Goal: Task Accomplishment & Management: Use online tool/utility

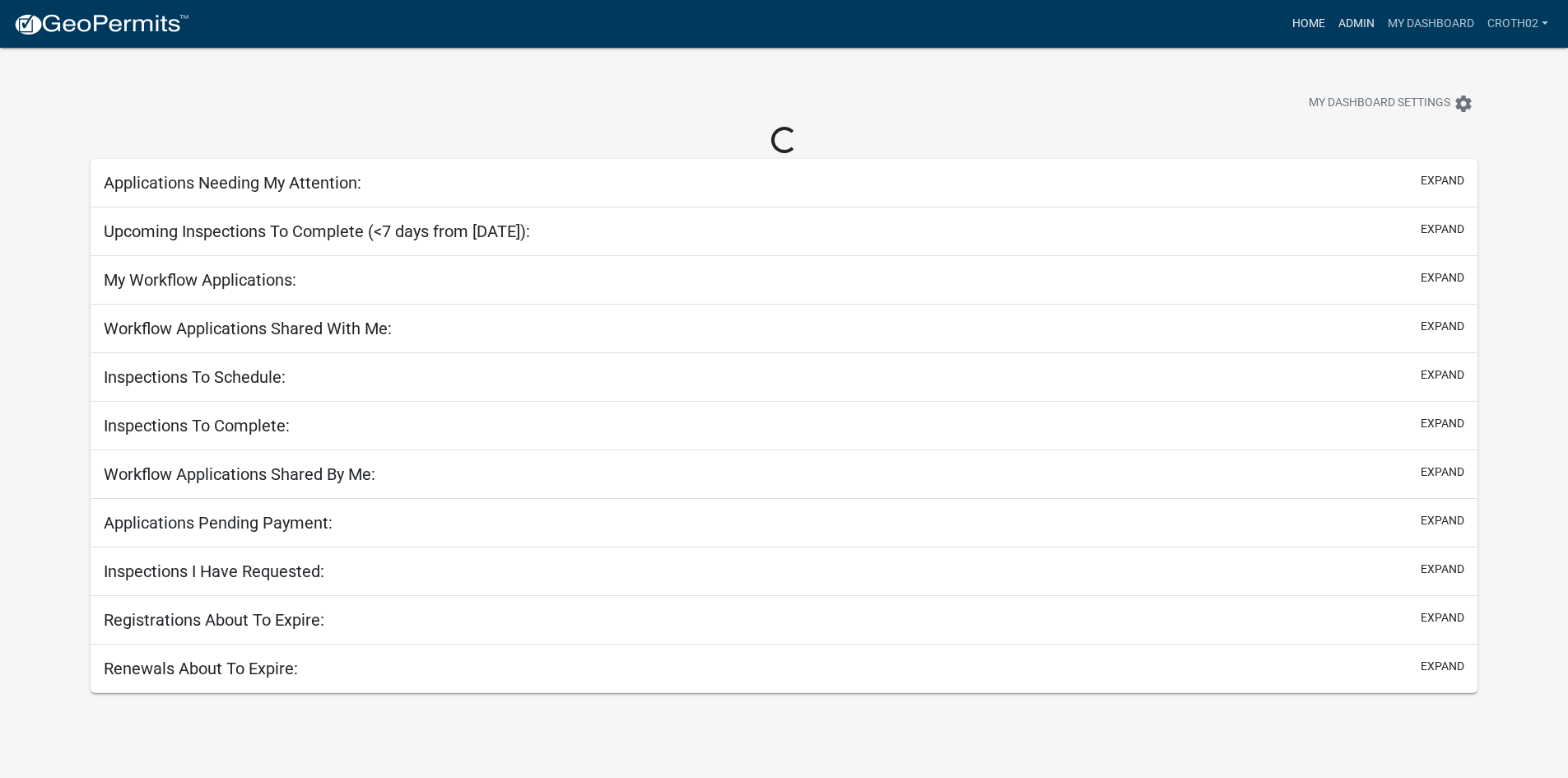
drag, startPoint x: 1358, startPoint y: 24, endPoint x: 1318, endPoint y: 33, distance: 41.0
click at [1358, 24] on link "Admin" at bounding box center [1356, 24] width 49 height 31
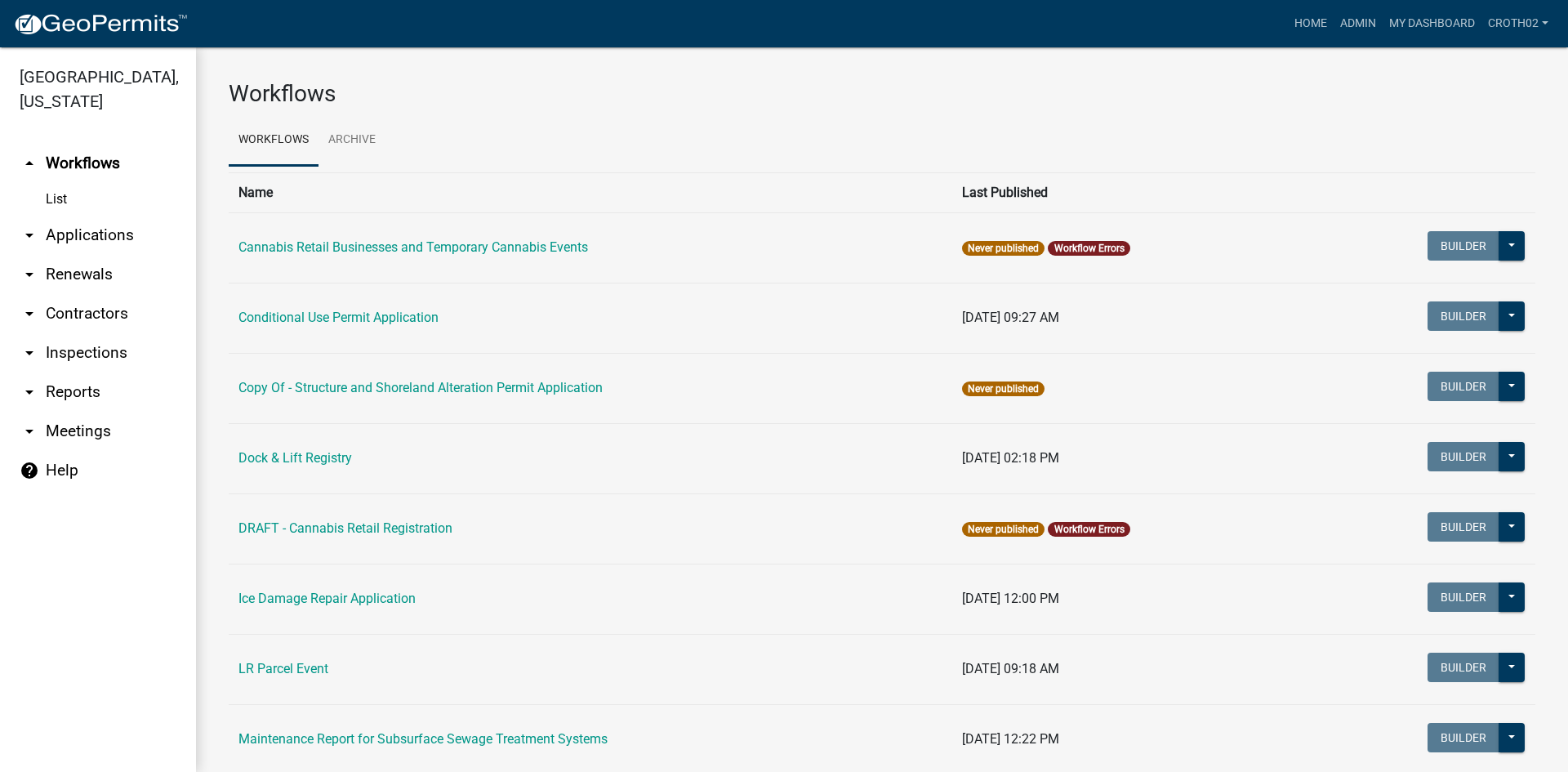
click at [107, 236] on link "arrow_drop_down Applications" at bounding box center [97, 235] width 196 height 39
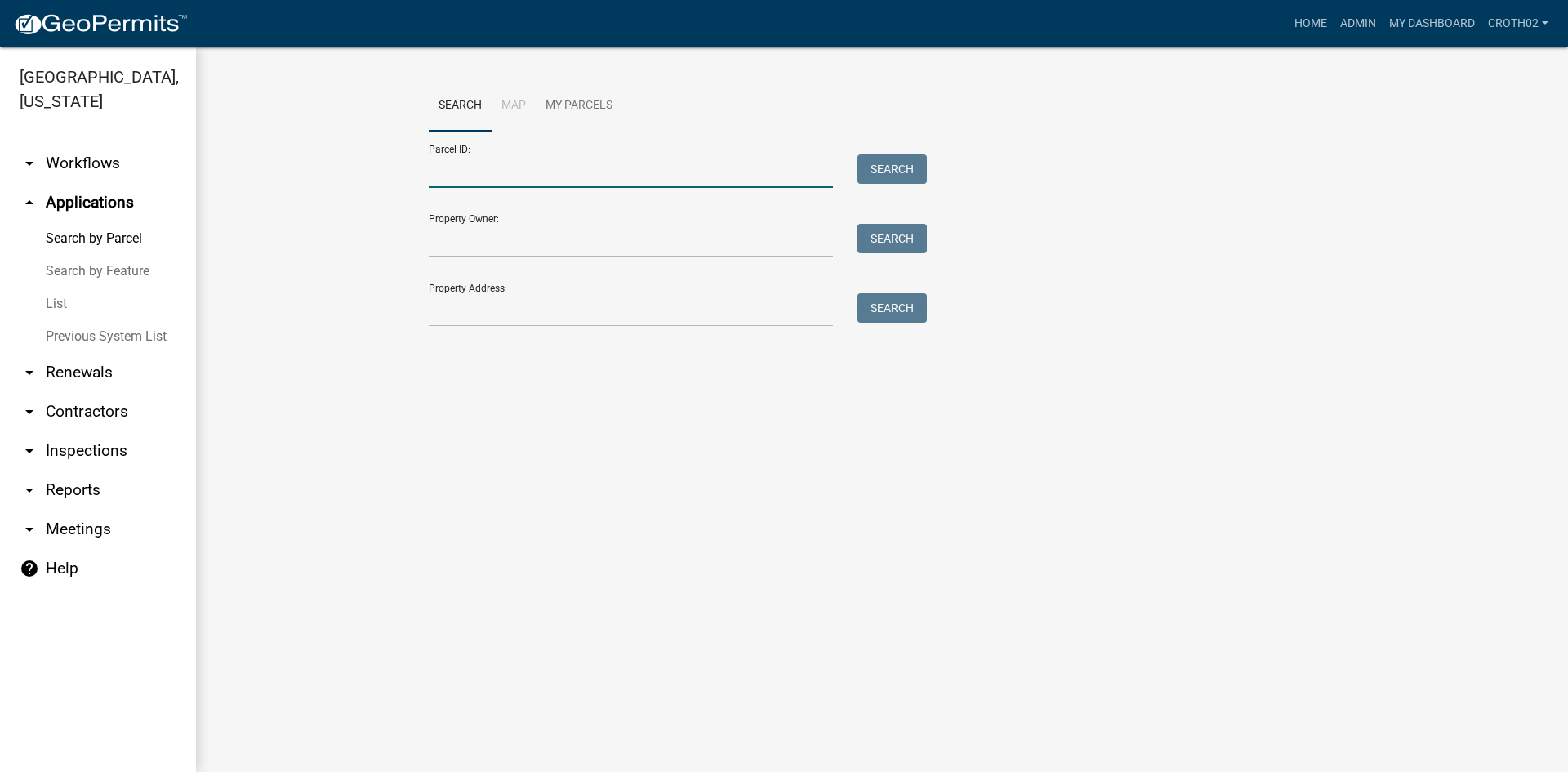
click at [526, 172] on input "Parcel ID:" at bounding box center [631, 171] width 404 height 33
paste input "07000990243000"
type input "07000990243000"
click at [872, 174] on button "Search" at bounding box center [892, 169] width 70 height 30
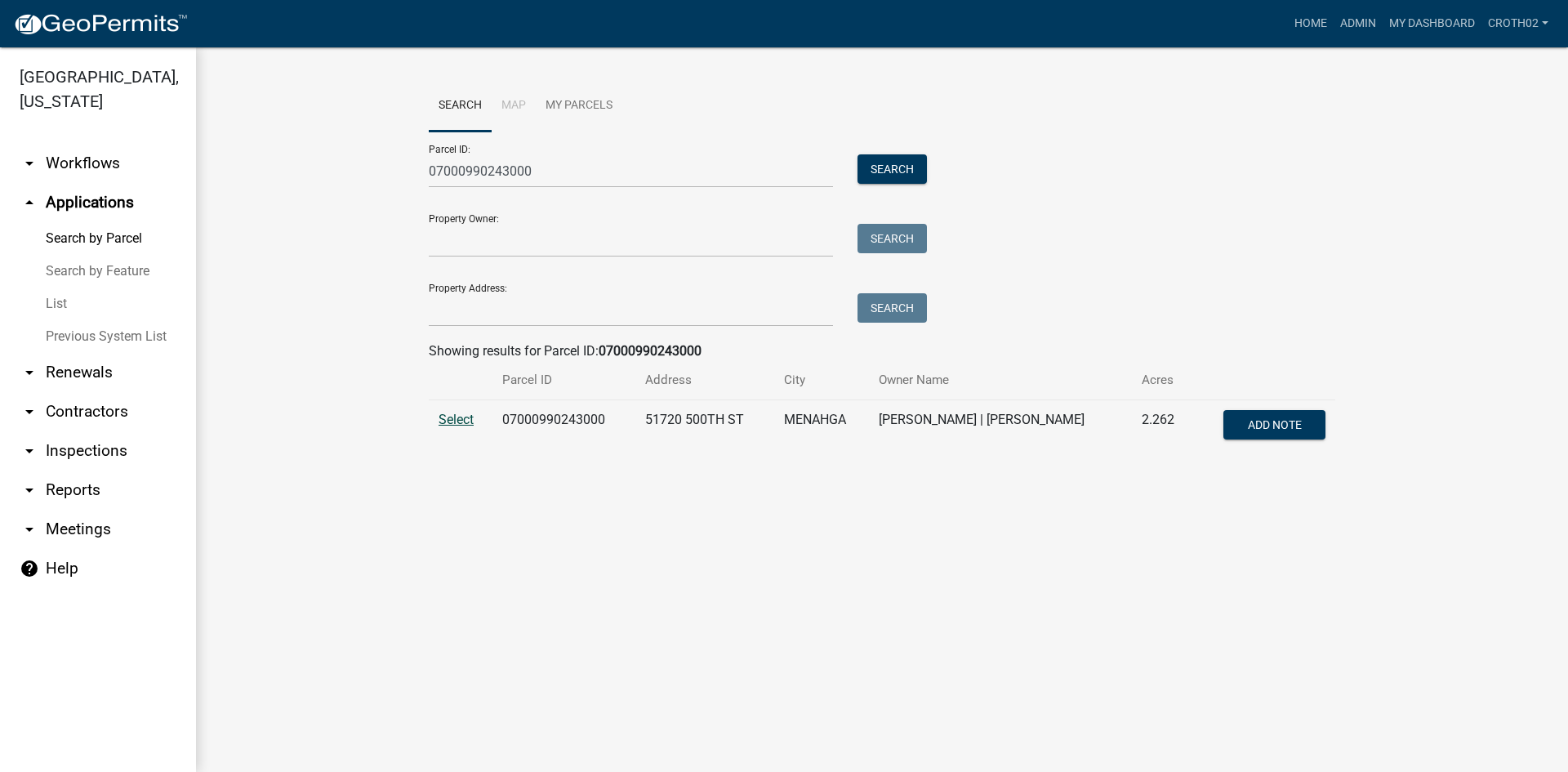
click at [466, 423] on span "Select" at bounding box center [456, 419] width 35 height 15
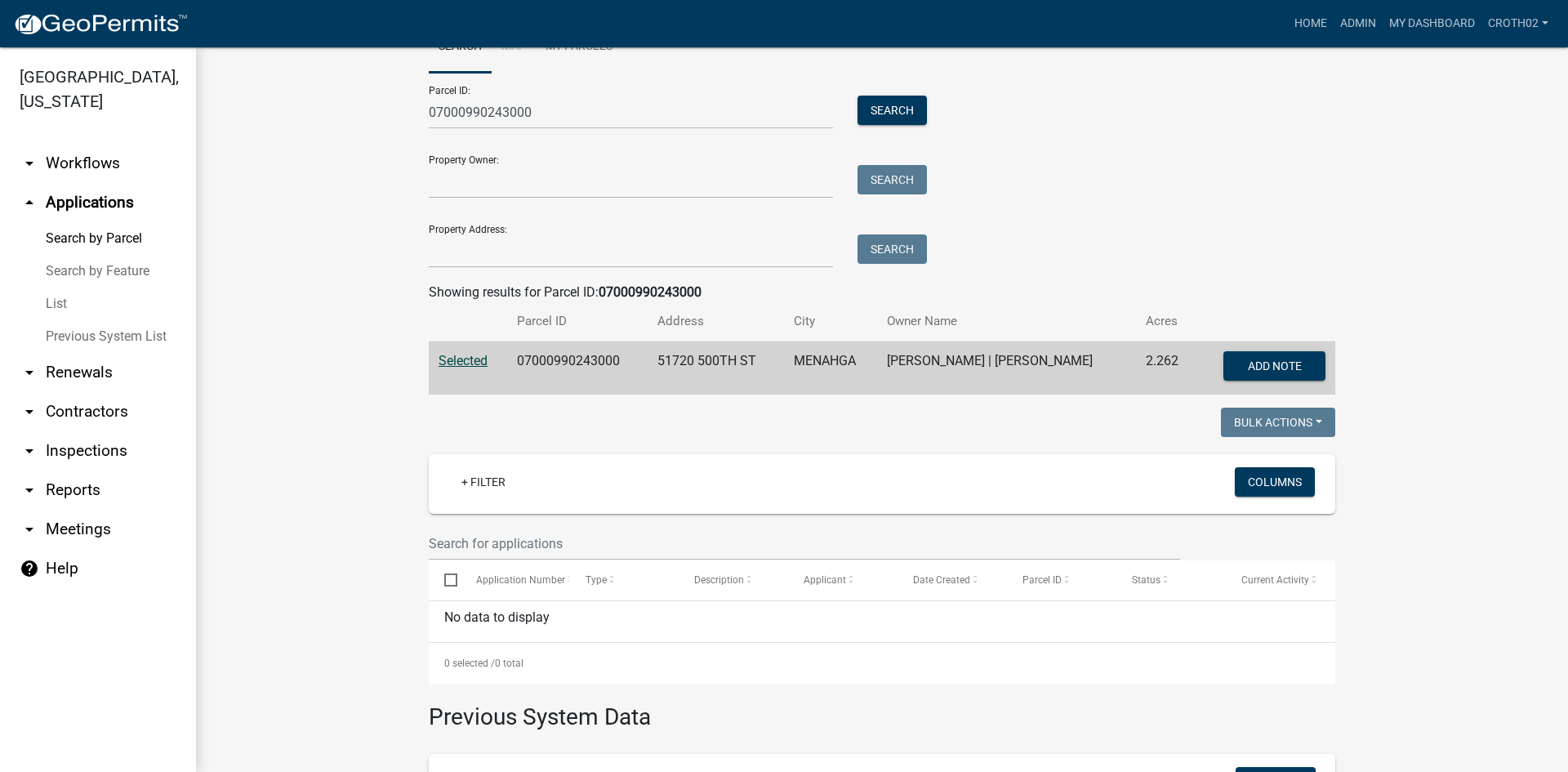
scroll to position [41, 0]
